Goal: Find specific page/section: Find specific page/section

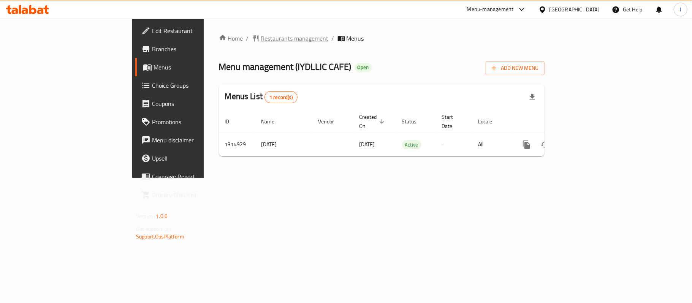
click at [261, 37] on span "Restaurants management" at bounding box center [295, 38] width 68 height 9
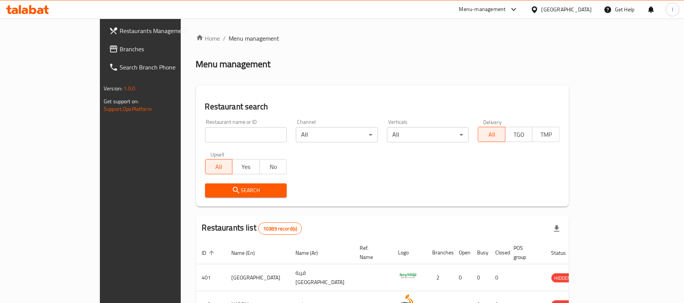
click at [205, 131] on input "search" at bounding box center [246, 134] width 82 height 15
paste input "707116"
type input "707116"
click button "Search" at bounding box center [246, 191] width 82 height 14
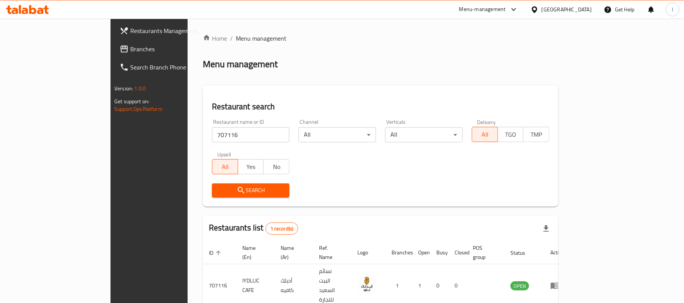
click at [130, 46] on span "Branches" at bounding box center [174, 48] width 89 height 9
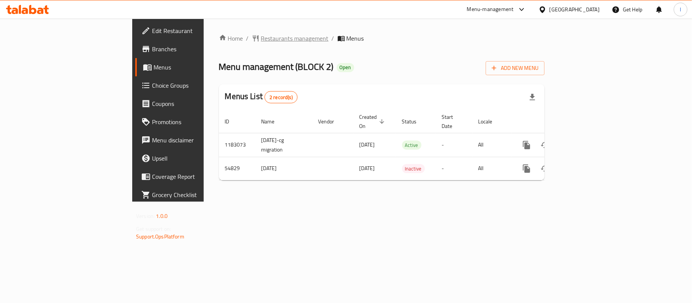
click at [261, 34] on span "Restaurants management" at bounding box center [295, 38] width 68 height 9
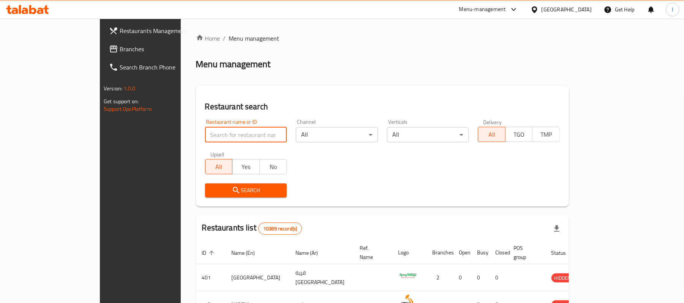
click at [205, 130] on input "search" at bounding box center [246, 134] width 82 height 15
paste input "26999"
type input "26999"
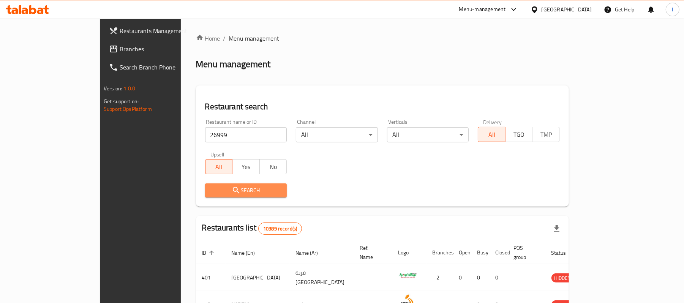
click at [226, 186] on span "Search" at bounding box center [246, 191] width 70 height 10
click at [226, 186] on div at bounding box center [342, 151] width 684 height 303
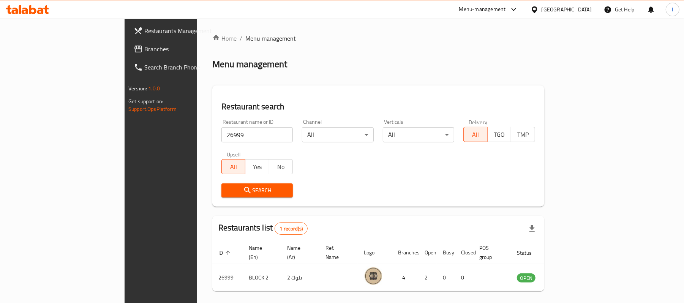
click at [310, 181] on div "Search" at bounding box center [378, 190] width 323 height 23
drag, startPoint x: 17, startPoint y: 46, endPoint x: 3, endPoint y: 49, distance: 13.9
click at [134, 46] on icon at bounding box center [138, 48] width 9 height 9
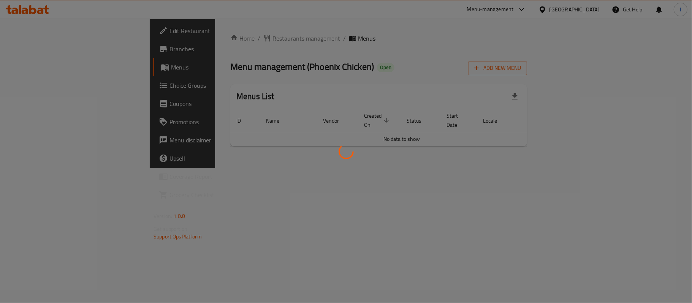
click at [259, 51] on div at bounding box center [346, 151] width 692 height 303
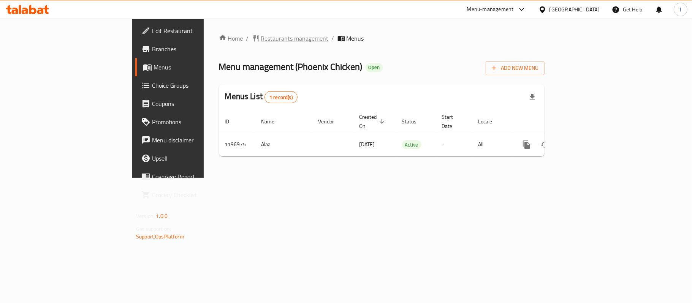
click at [261, 41] on span "Restaurants management" at bounding box center [295, 38] width 68 height 9
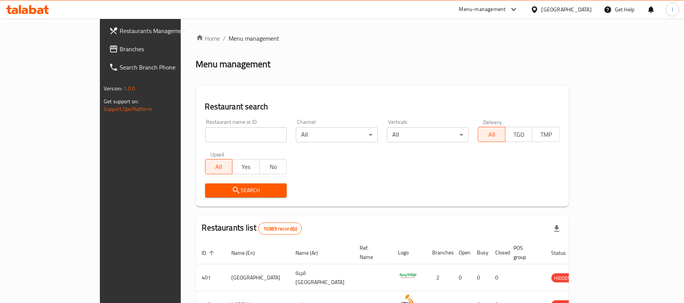
click at [205, 137] on input "search" at bounding box center [246, 134] width 82 height 15
paste input "667912"
type input "667912"
click at [225, 187] on span "Search" at bounding box center [246, 191] width 70 height 10
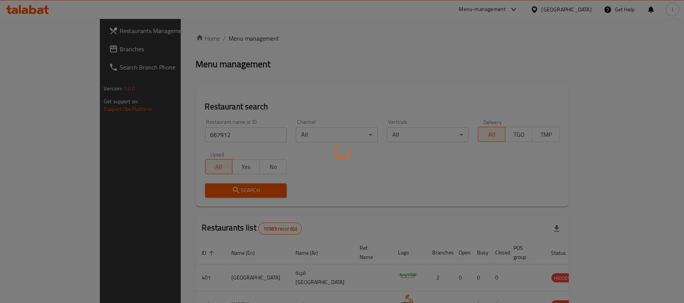
scroll to position [21, 0]
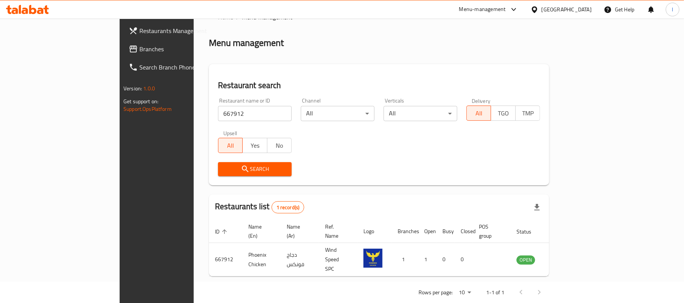
click at [139, 51] on span "Branches" at bounding box center [183, 48] width 89 height 9
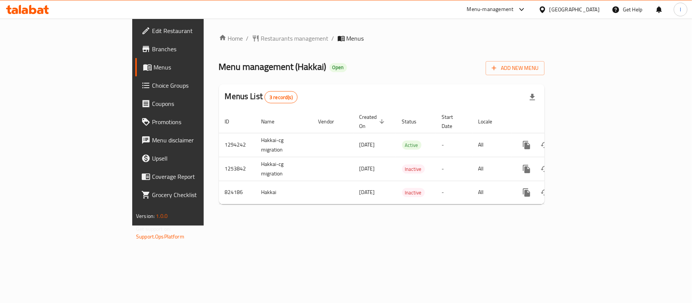
click at [132, 46] on div at bounding box center [346, 151] width 692 height 303
click at [261, 37] on span "Restaurants management" at bounding box center [295, 38] width 68 height 9
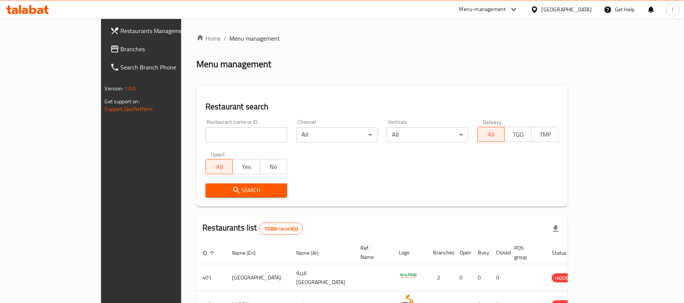
click at [206, 124] on div "Restaurant name or ID Restaurant name or ID" at bounding box center [247, 130] width 82 height 23
click at [206, 134] on input "search" at bounding box center [247, 134] width 82 height 15
paste input "655308"
type input "655308"
click at [241, 188] on span "Search" at bounding box center [247, 191] width 70 height 10
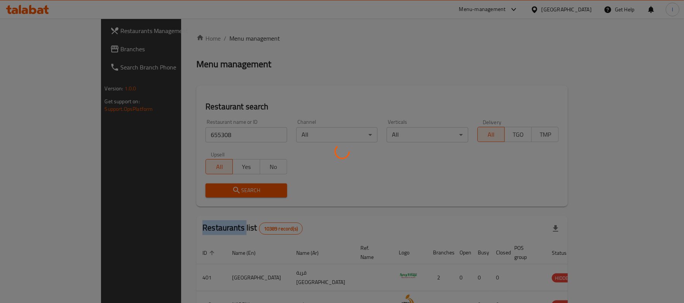
click at [241, 188] on div at bounding box center [342, 151] width 684 height 303
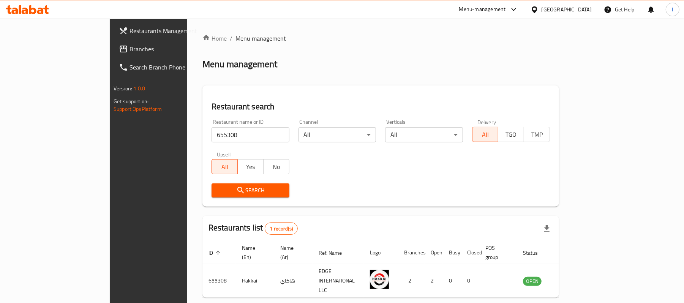
click at [347, 186] on div "Search" at bounding box center [381, 190] width 348 height 23
click at [130, 46] on span "Branches" at bounding box center [174, 48] width 89 height 9
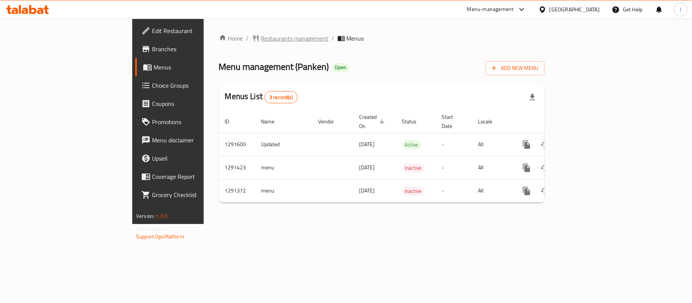
click at [261, 35] on span "Restaurants management" at bounding box center [295, 38] width 68 height 9
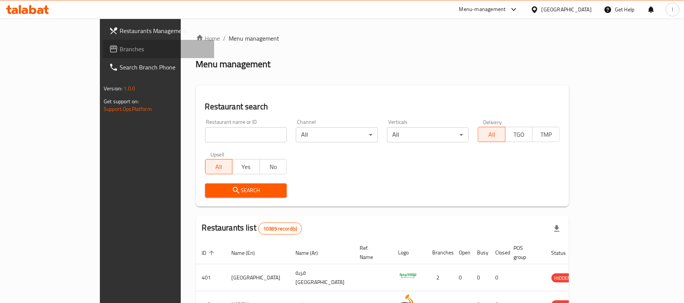
click at [120, 47] on span "Branches" at bounding box center [164, 48] width 89 height 9
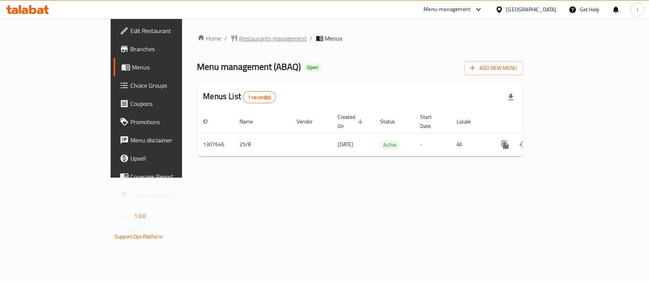
click at [239, 36] on span "Restaurants management" at bounding box center [273, 38] width 68 height 9
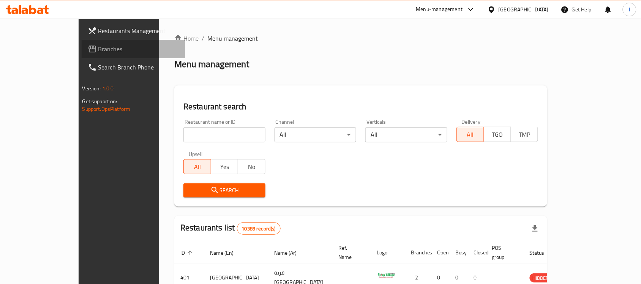
click at [98, 50] on span "Branches" at bounding box center [138, 48] width 81 height 9
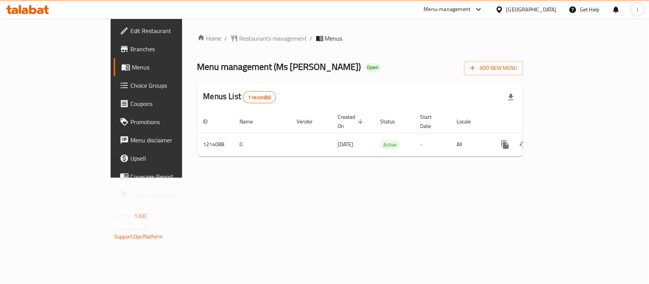
click at [239, 36] on span "Restaurants management" at bounding box center [273, 38] width 68 height 9
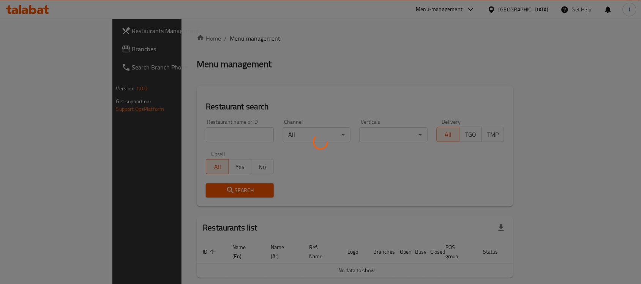
click at [156, 132] on div at bounding box center [320, 142] width 641 height 284
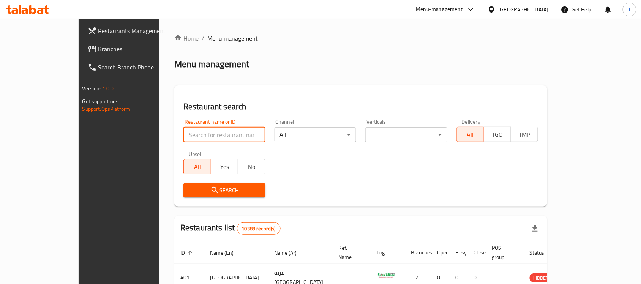
click at [184, 128] on input "search" at bounding box center [225, 134] width 82 height 15
paste input "672079"
type input "672079"
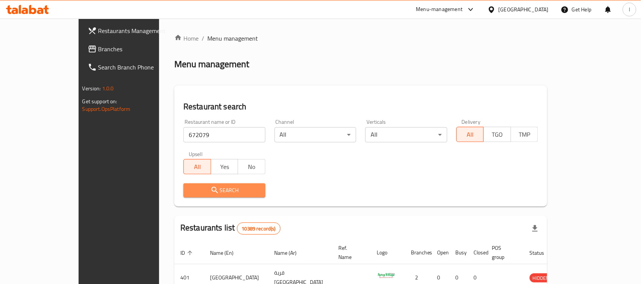
click at [184, 184] on button "Search" at bounding box center [225, 191] width 82 height 14
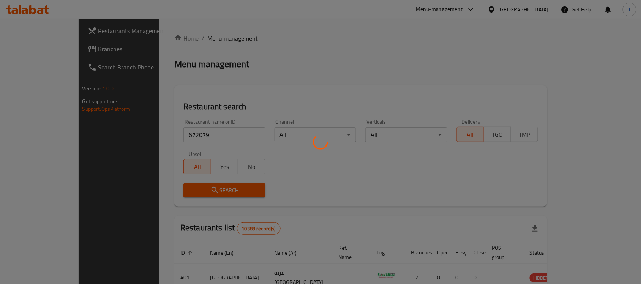
click at [176, 184] on div at bounding box center [320, 142] width 641 height 284
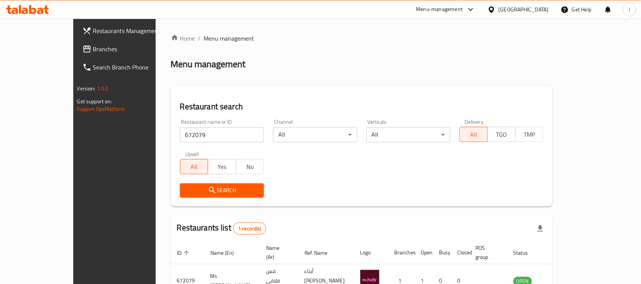
click at [210, 109] on div "Home / Menu management Menu management Restaurant search Restaurant name or ID …" at bounding box center [362, 179] width 382 height 290
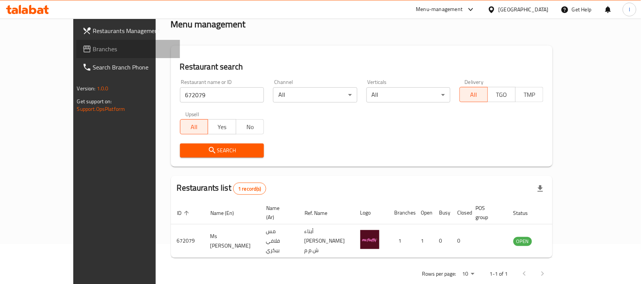
click at [93, 50] on span "Branches" at bounding box center [133, 48] width 81 height 9
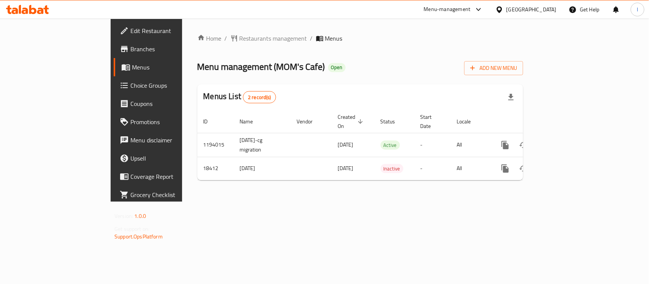
click at [182, 12] on div at bounding box center [324, 142] width 649 height 284
click at [239, 34] on span "Restaurants management" at bounding box center [273, 38] width 68 height 9
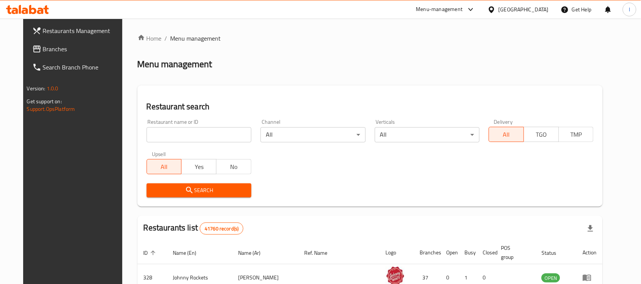
click at [147, 130] on div at bounding box center [320, 142] width 641 height 284
click at [147, 130] on input "search" at bounding box center [199, 134] width 105 height 15
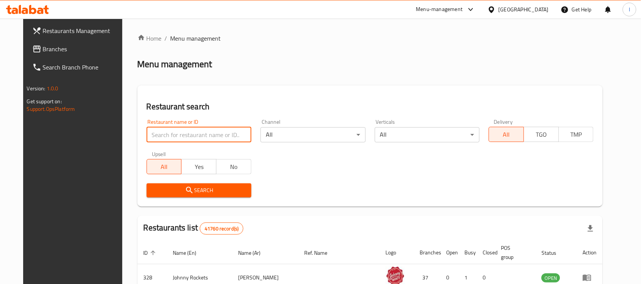
paste input "10029"
type input "10029"
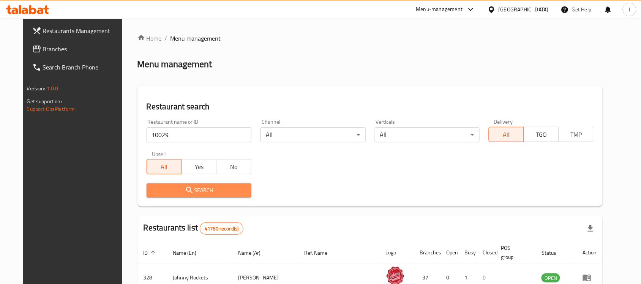
click at [185, 188] on icon "submit" at bounding box center [189, 190] width 9 height 9
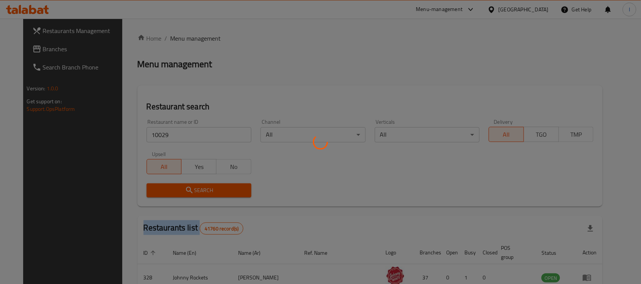
click at [179, 188] on div at bounding box center [320, 142] width 641 height 284
click at [302, 174] on div at bounding box center [320, 142] width 641 height 284
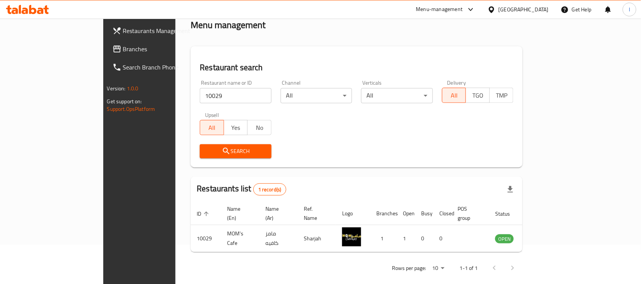
scroll to position [40, 0]
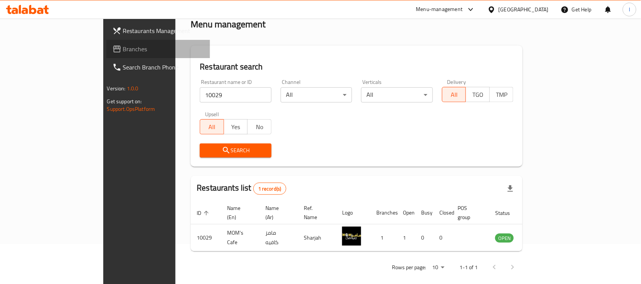
click at [123, 48] on span "Branches" at bounding box center [163, 48] width 81 height 9
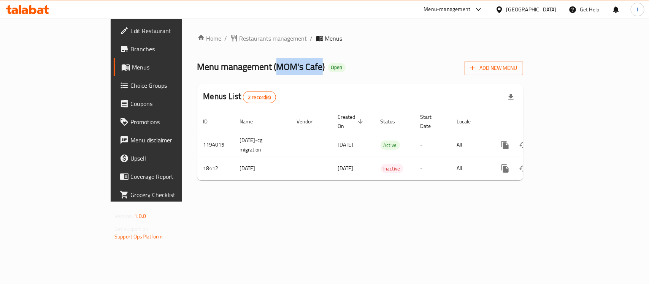
drag, startPoint x: 203, startPoint y: 64, endPoint x: 249, endPoint y: 67, distance: 45.7
click at [249, 67] on span "Menu management ( MOM's Cafe )" at bounding box center [261, 66] width 128 height 17
copy span "MOM's Cafe"
click at [239, 34] on span "Restaurants management" at bounding box center [273, 38] width 68 height 9
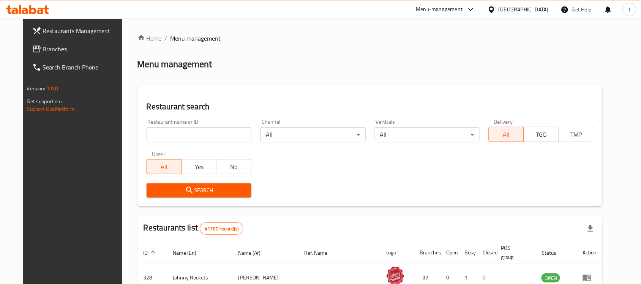
click at [61, 50] on span "Branches" at bounding box center [83, 48] width 81 height 9
